Goal: Information Seeking & Learning: Learn about a topic

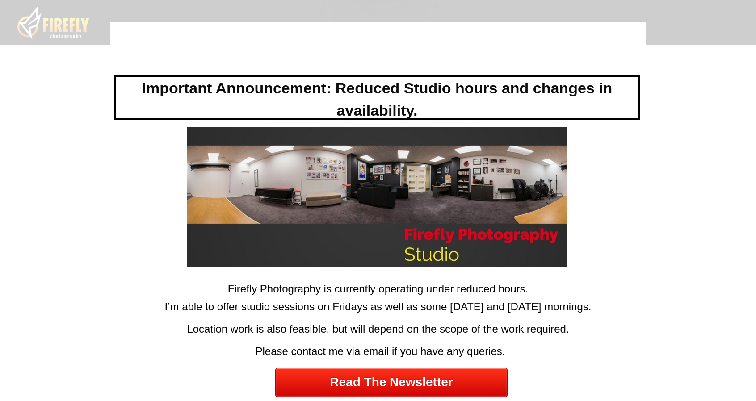
scroll to position [268, 0]
click at [298, 306] on div "I’m able to offer studio sessions on Fridays as well as some [DATE] and [DATE] …" at bounding box center [377, 309] width 531 height 20
click at [627, 297] on div at bounding box center [378, 226] width 536 height 409
click at [556, 26] on div at bounding box center [378, 226] width 536 height 409
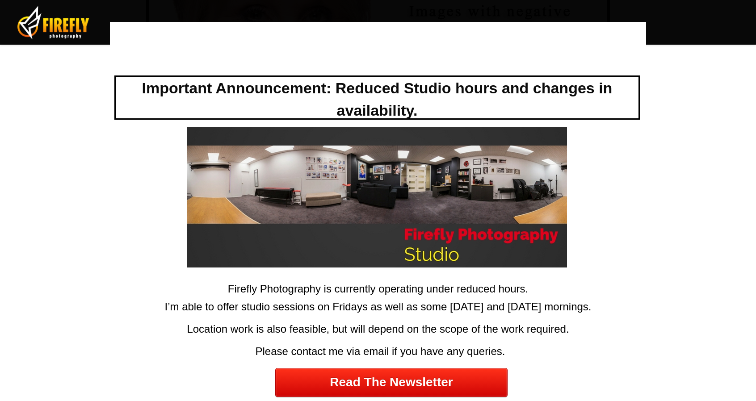
scroll to position [3534, 0]
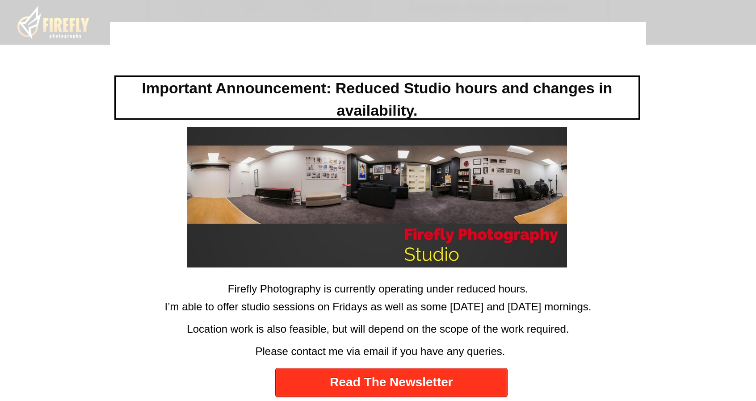
click at [470, 392] on link "Read The Newsletter" at bounding box center [391, 382] width 232 height 29
click at [418, 380] on link "Read The Newsletter" at bounding box center [391, 382] width 232 height 29
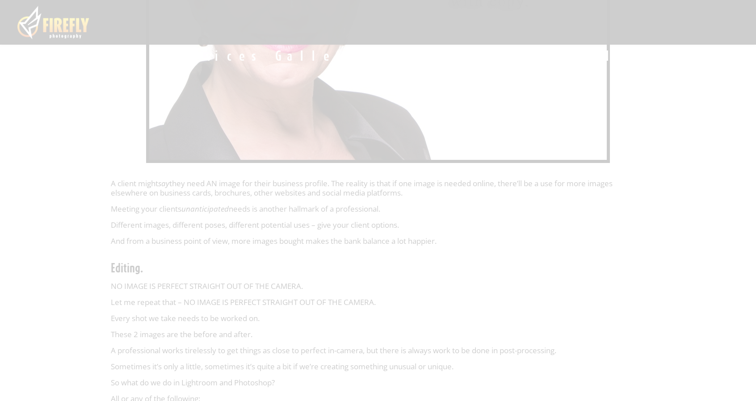
scroll to position [3624, 0]
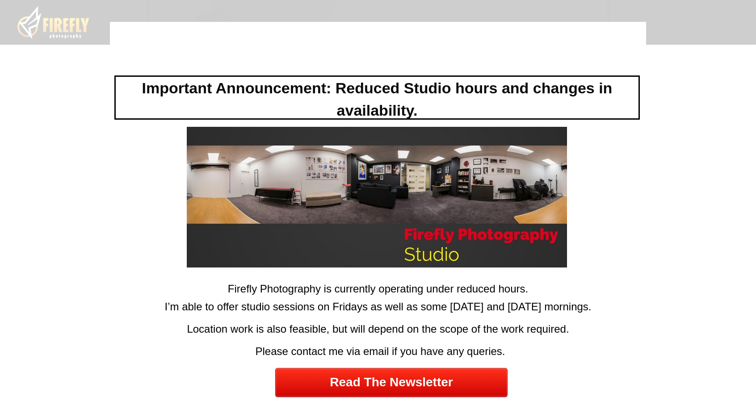
click at [466, 20] on div at bounding box center [378, 200] width 756 height 401
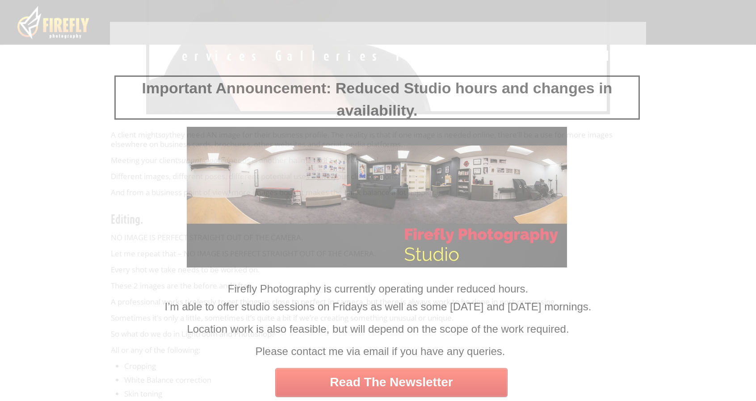
click at [581, 21] on div at bounding box center [378, 200] width 756 height 401
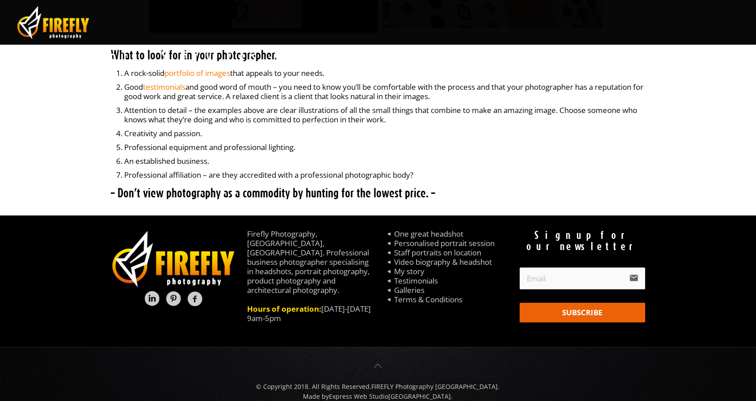
scroll to position [5531, 0]
